Goal: Navigation & Orientation: Find specific page/section

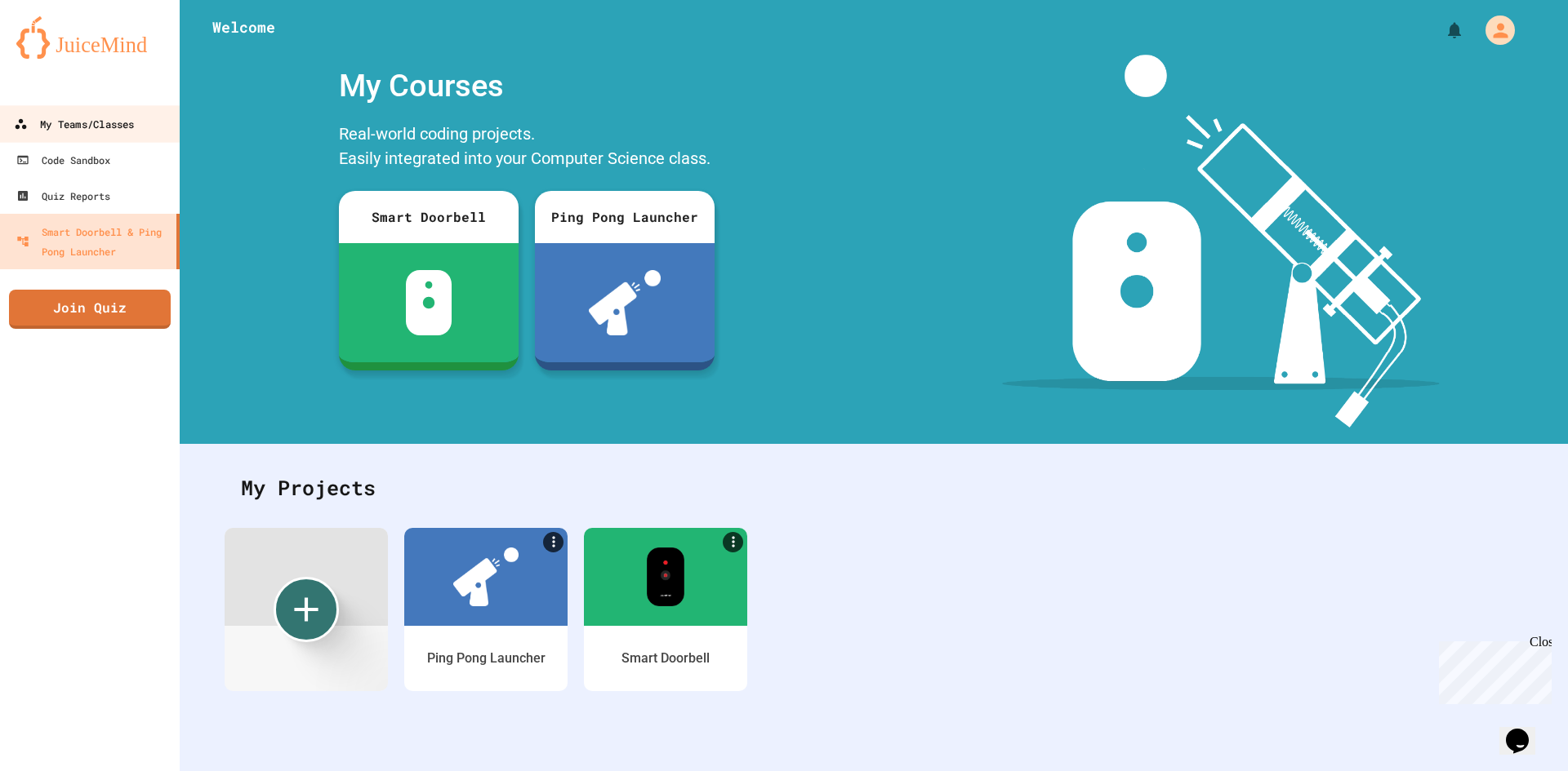
click at [56, 110] on link "My Teams/Classes" at bounding box center [90, 123] width 186 height 37
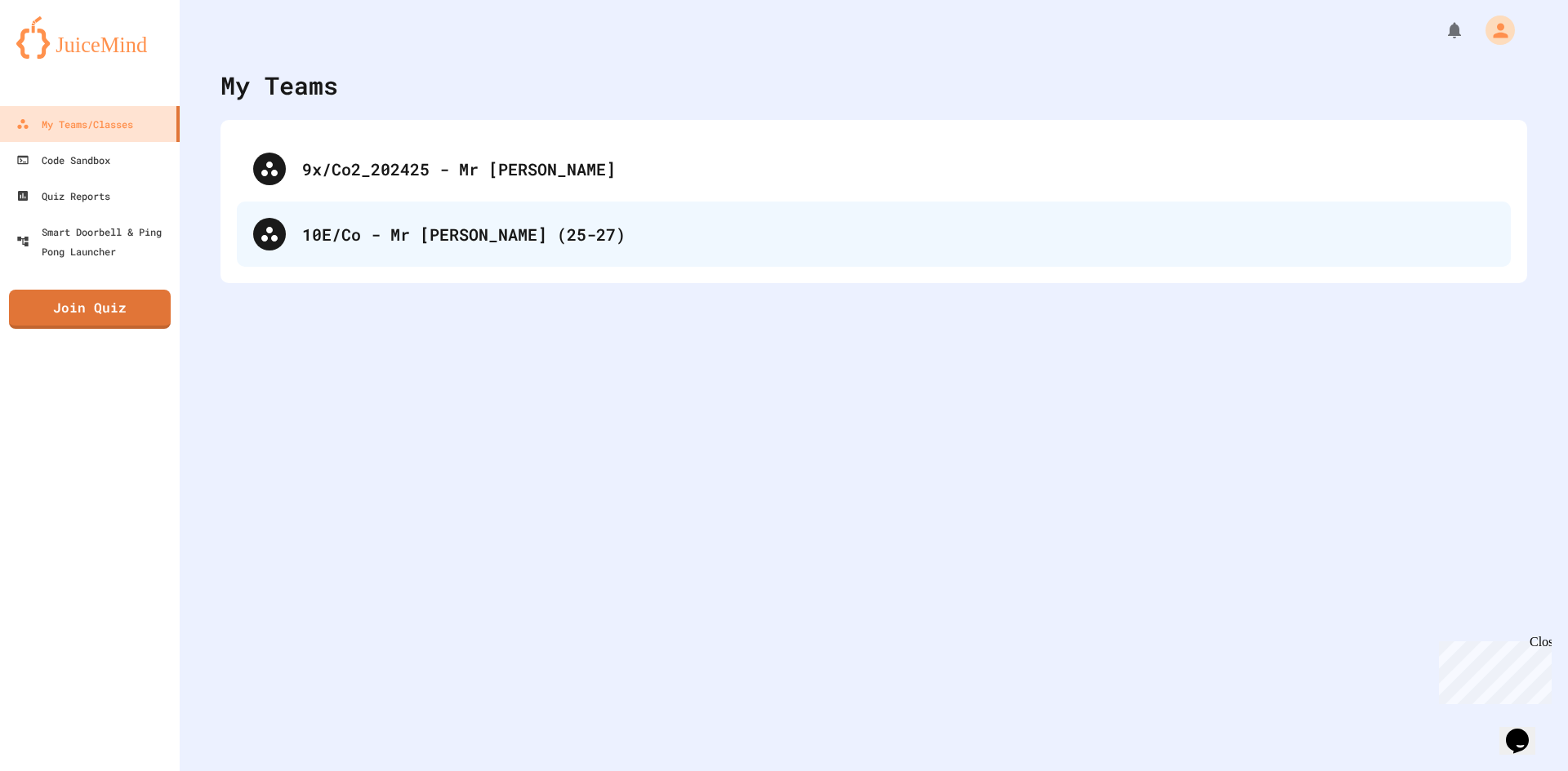
click at [304, 220] on div "10E/Co - Mr [PERSON_NAME] (25-27)" at bounding box center [874, 234] width 1274 height 65
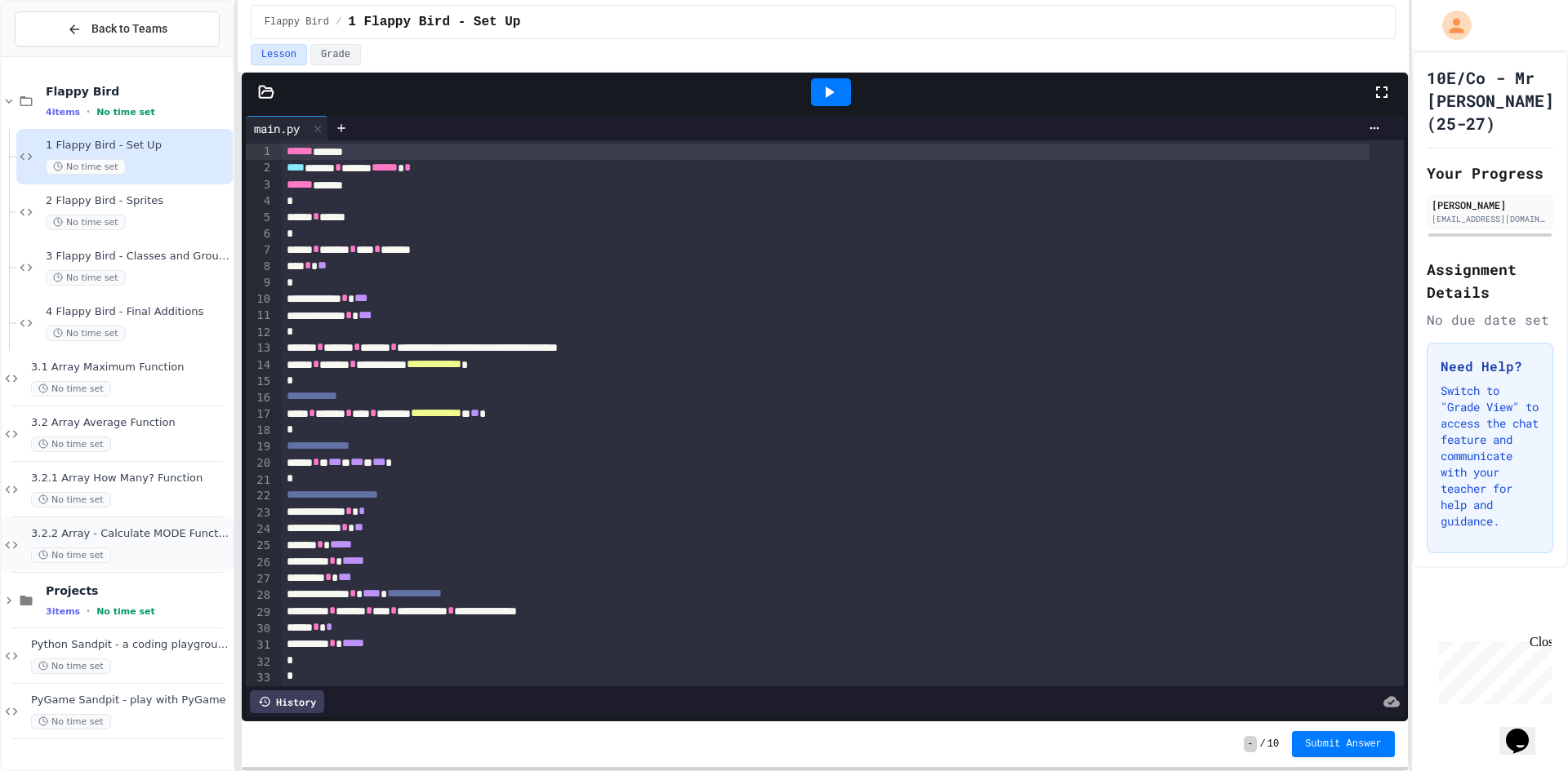
click at [178, 528] on span "3.2.2 Array - Calculate MODE Function" at bounding box center [130, 534] width 198 height 13
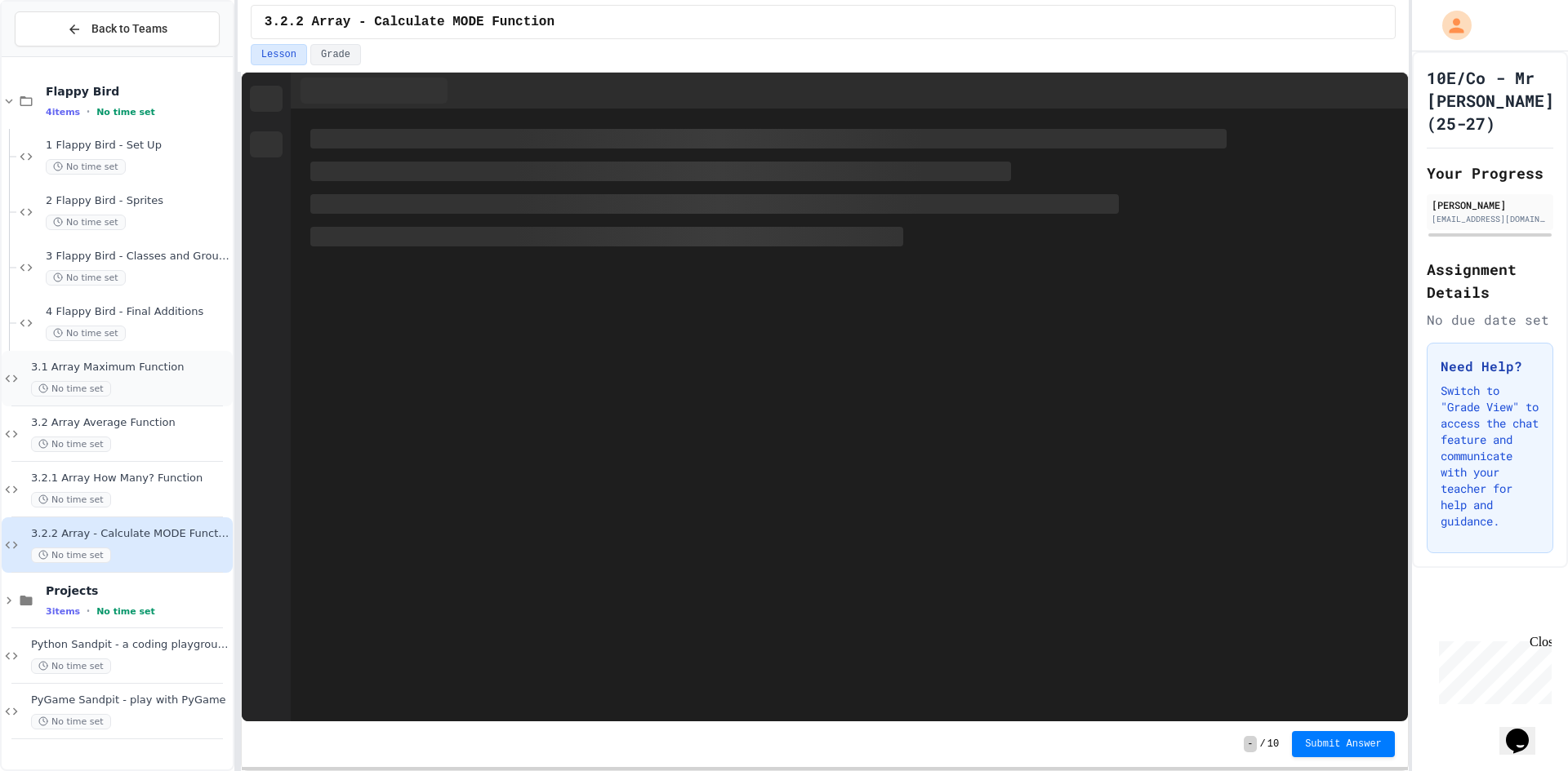
click at [153, 385] on div "No time set" at bounding box center [130, 389] width 198 height 15
